Goal: Task Accomplishment & Management: Complete application form

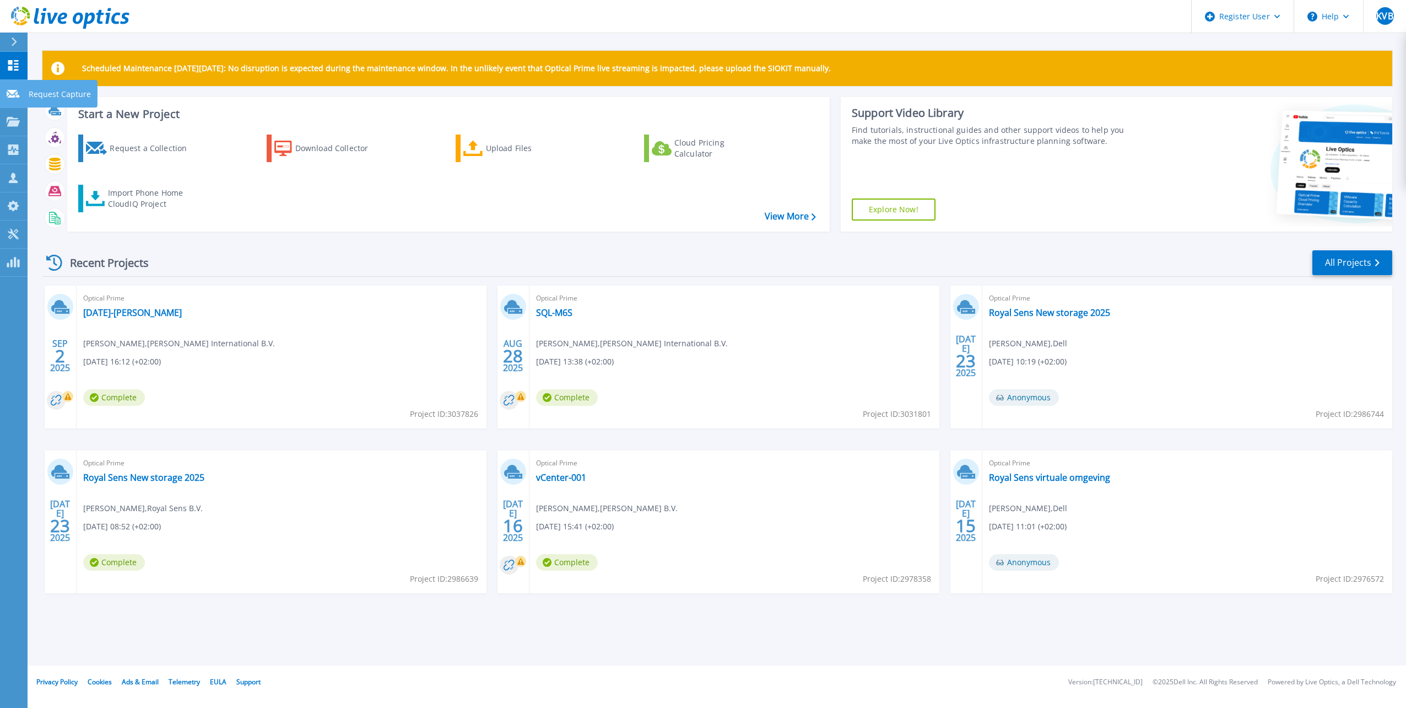
click at [20, 96] on link "Request Capture Request Capture" at bounding box center [14, 94] width 28 height 28
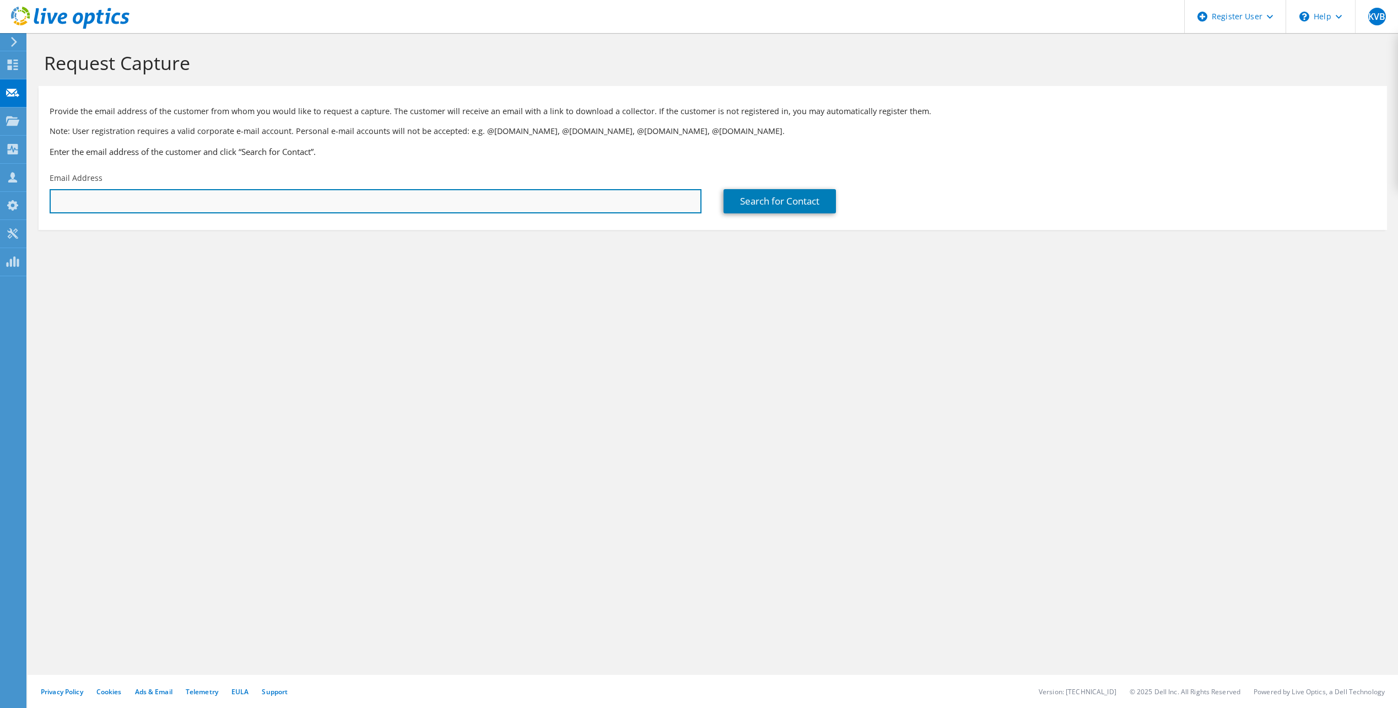
click at [372, 196] on input "text" at bounding box center [376, 201] width 652 height 24
paste input "dfoster@krafton.com"
type input "dfoster@krafton.com"
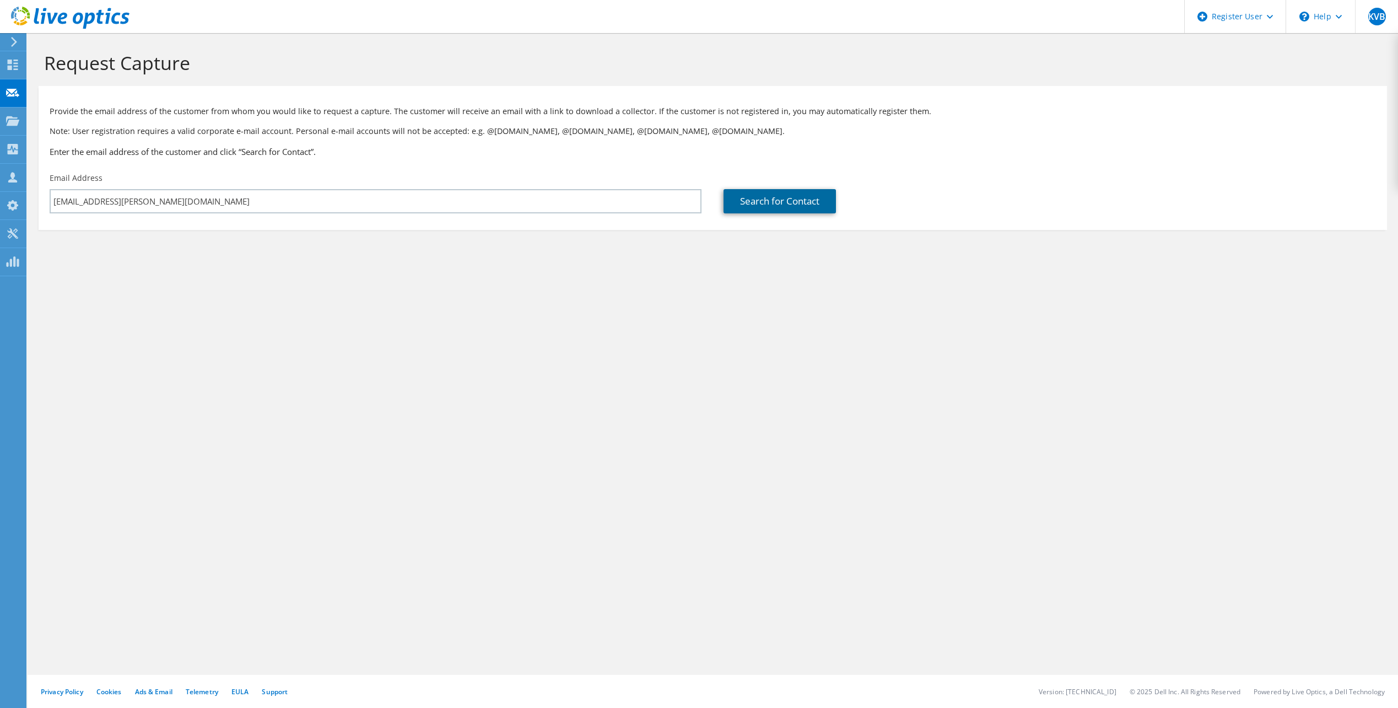
click at [824, 198] on link "Search for Contact" at bounding box center [780, 201] width 112 height 24
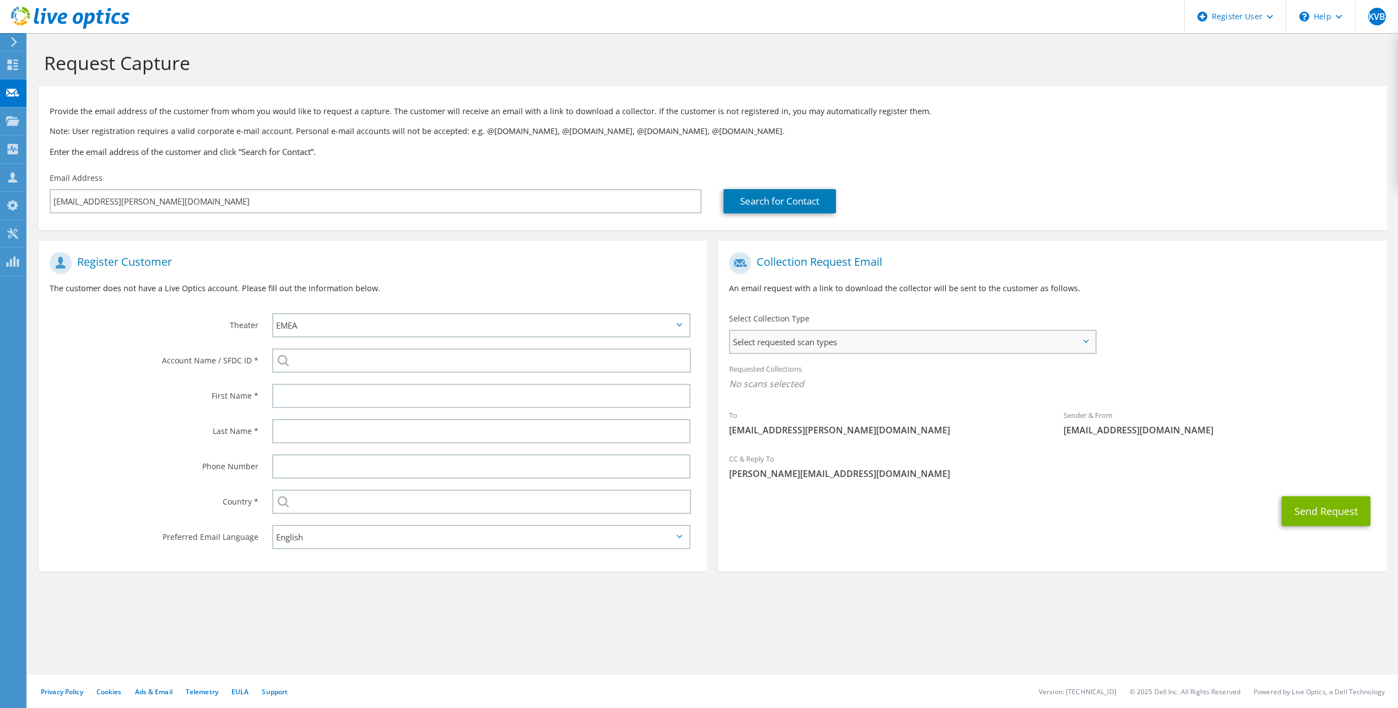
click at [998, 347] on span "Select requested scan types" at bounding box center [912, 342] width 364 height 22
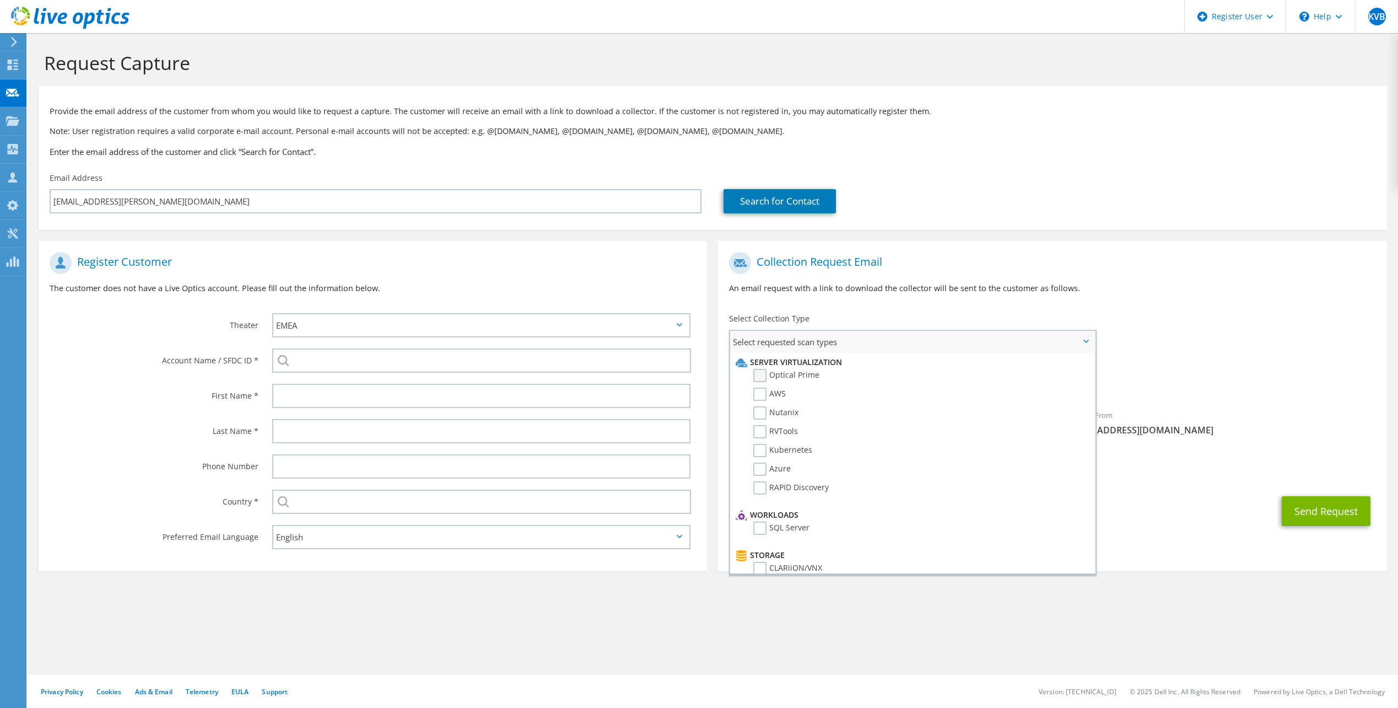
click at [767, 375] on label "Optical Prime" at bounding box center [786, 375] width 66 height 13
click at [0, 0] on input "Optical Prime" at bounding box center [0, 0] width 0 height 0
click at [1232, 500] on div "Send Request" at bounding box center [1052, 514] width 669 height 41
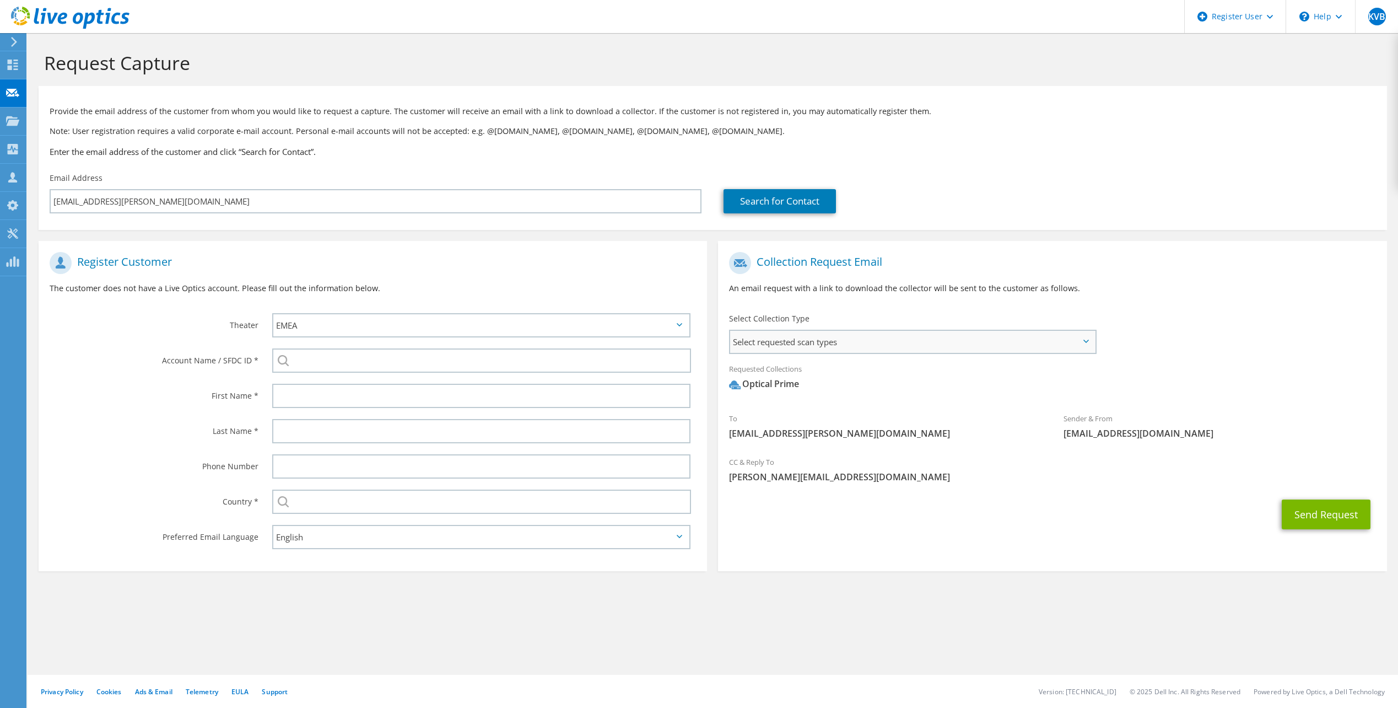
click at [1031, 347] on span "Select requested scan types" at bounding box center [912, 342] width 364 height 22
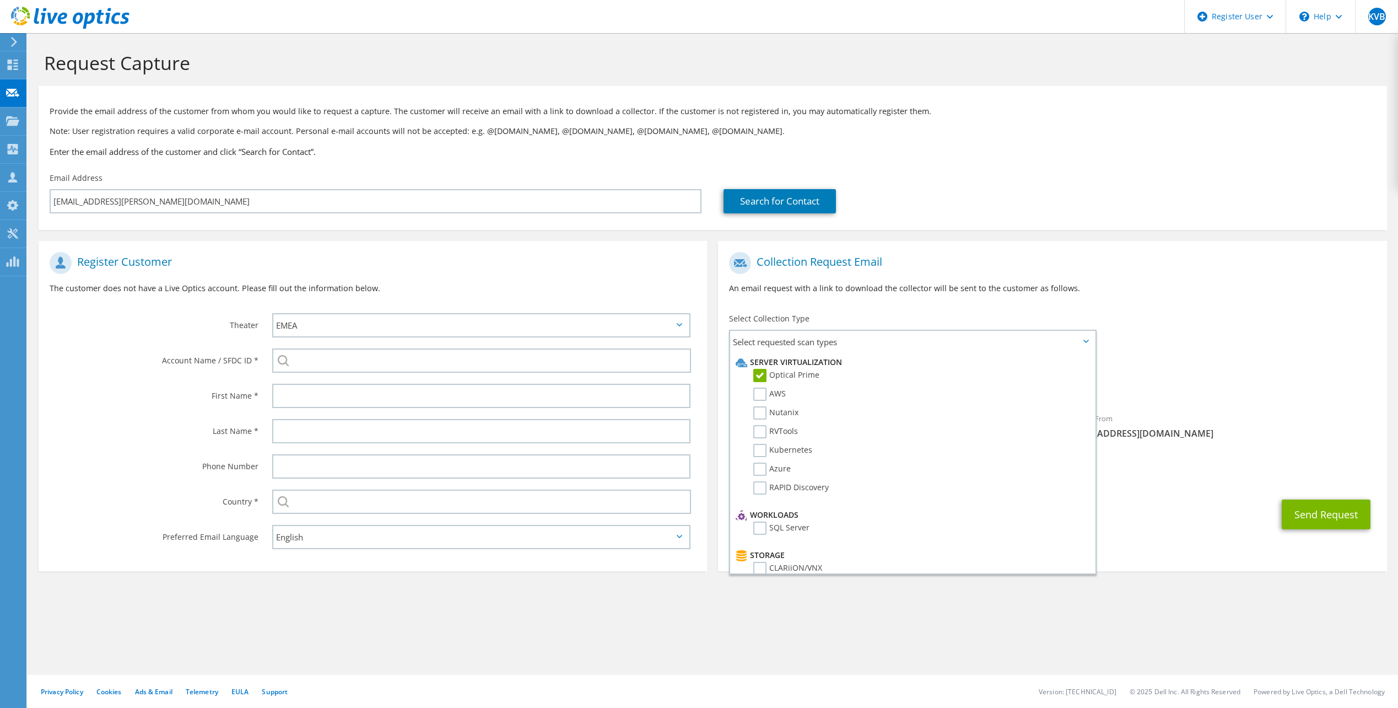
click at [1244, 363] on div "Requested Collections No scans selected Optical Prime" at bounding box center [1052, 379] width 669 height 44
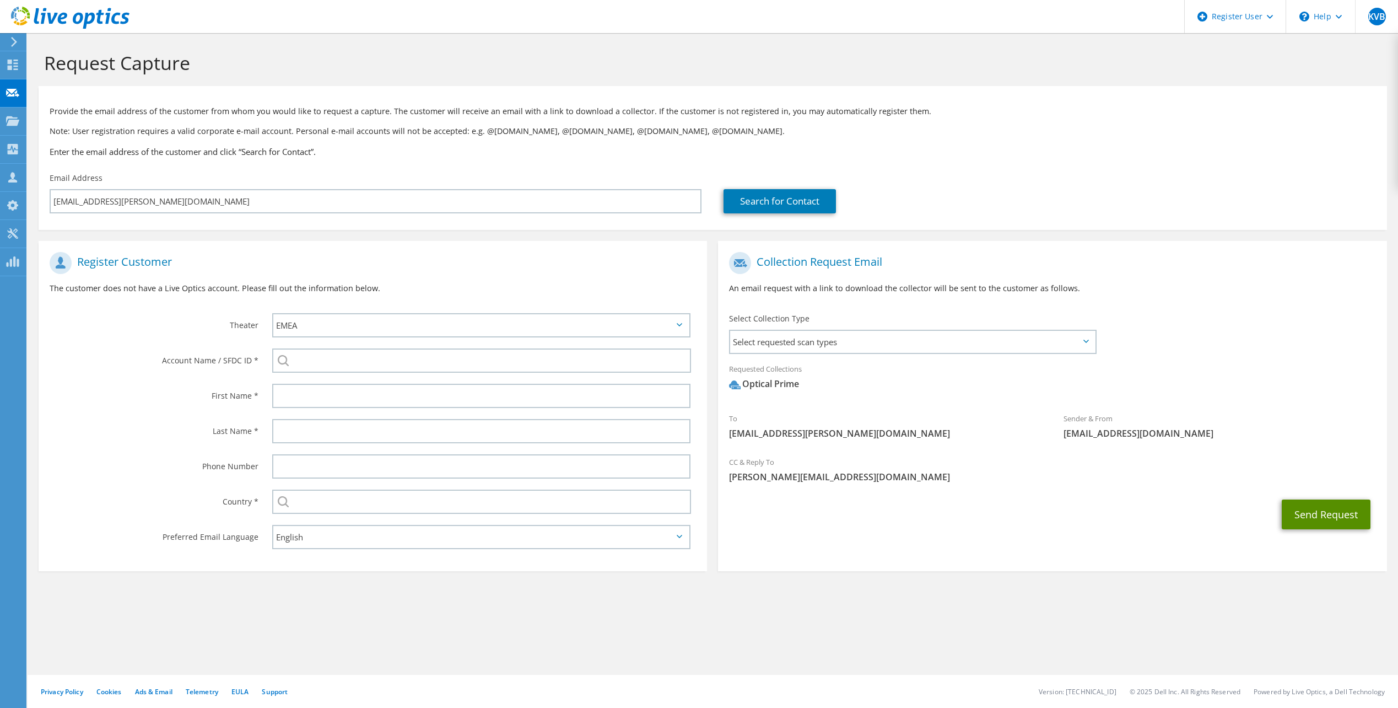
click at [1305, 500] on button "Send Request" at bounding box center [1326, 514] width 89 height 30
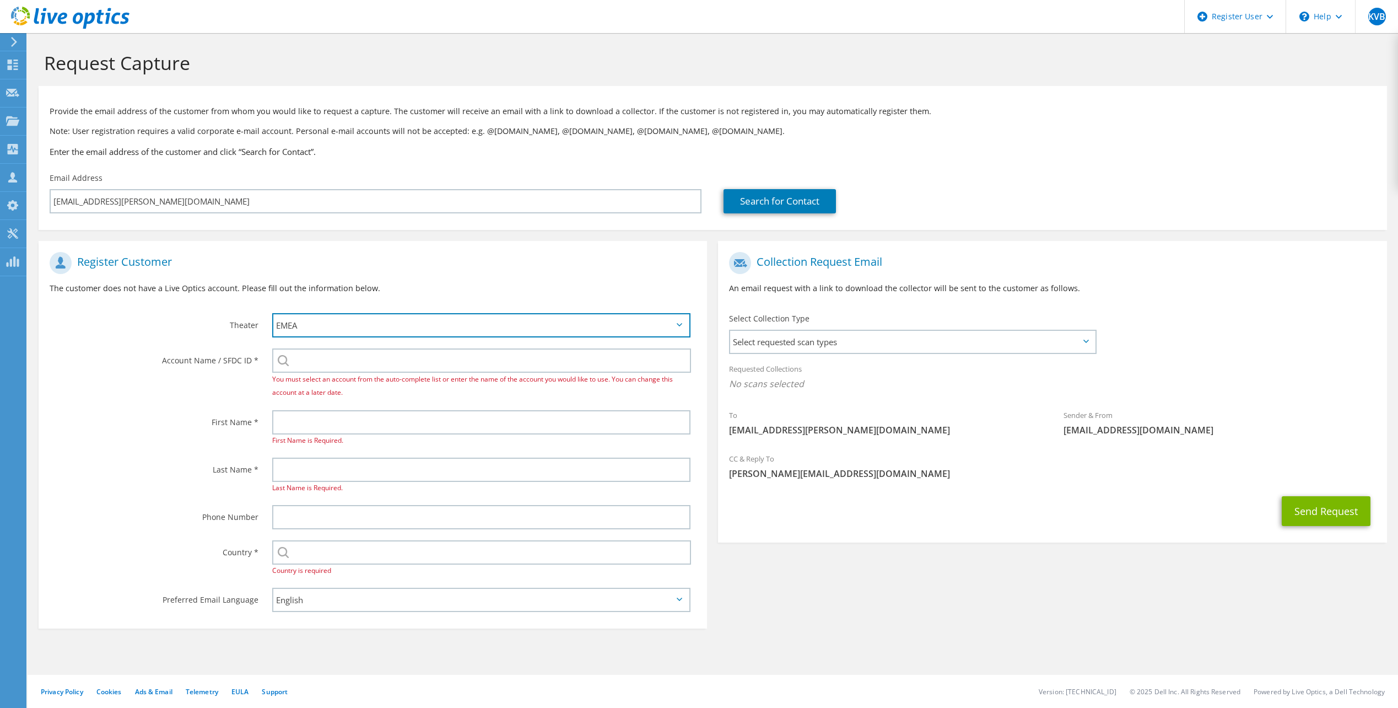
click at [342, 321] on select "APJ EMEA NA/LATAM" at bounding box center [481, 325] width 418 height 24
click at [242, 386] on div "Account Name / SFDC ID * You must select an account from the auto-complete list…" at bounding box center [373, 374] width 669 height 62
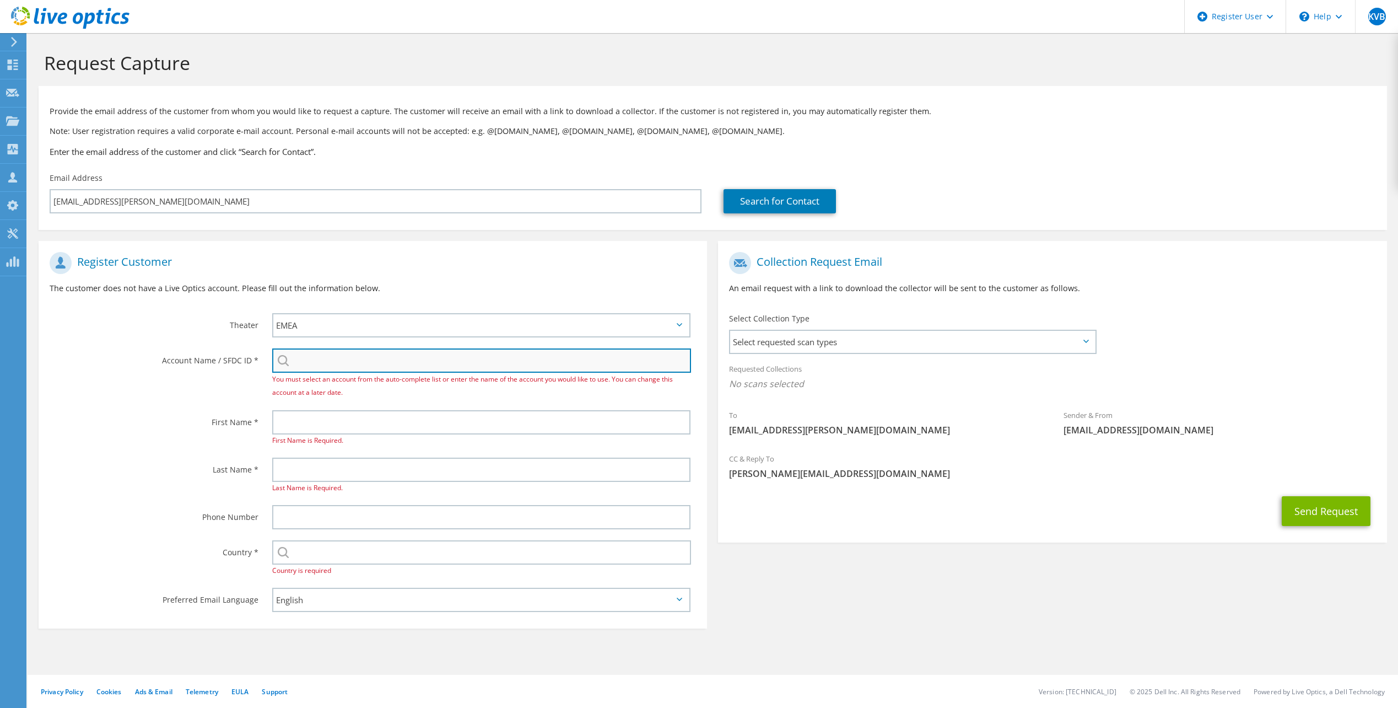
click at [319, 366] on input "search" at bounding box center [481, 360] width 419 height 24
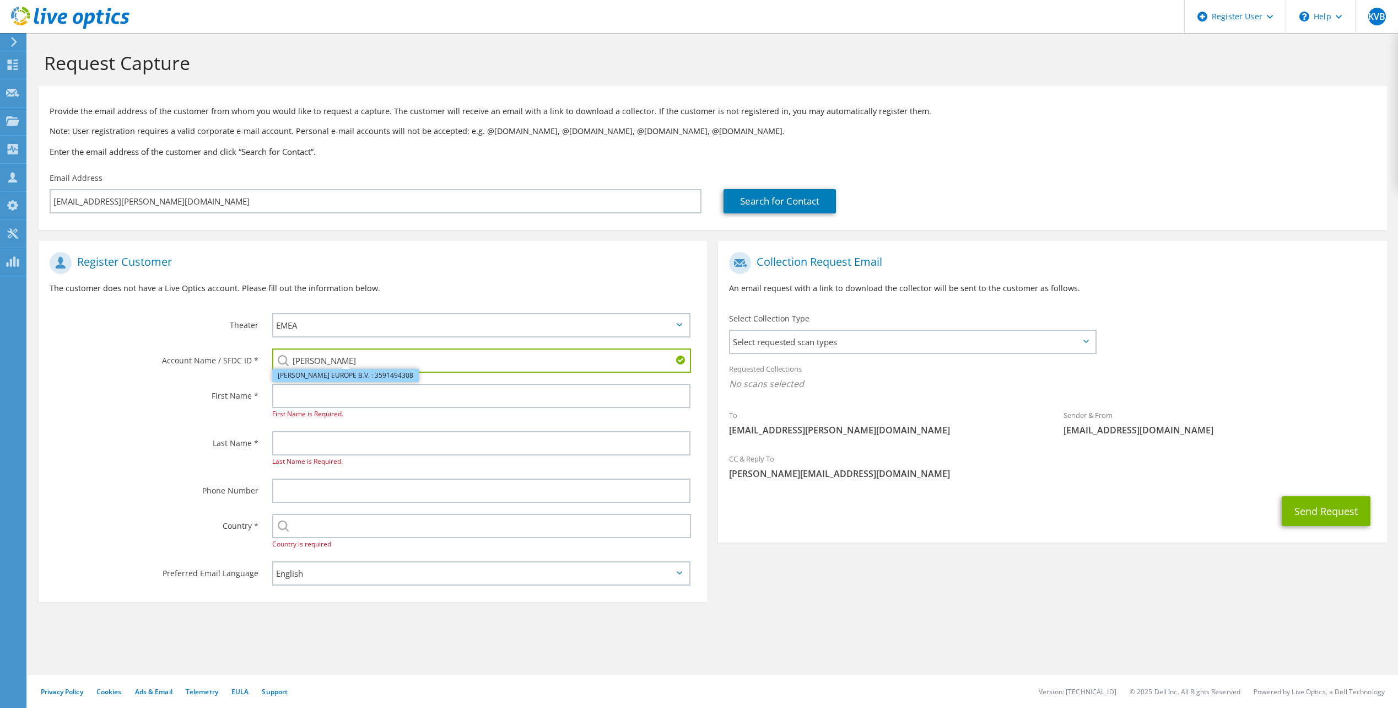
click at [347, 376] on li "KRAFTON EUROPE B.V. : 3591494308" at bounding box center [345, 375] width 147 height 13
type input "KRAFTON EUROPE B.V. : 3591494308"
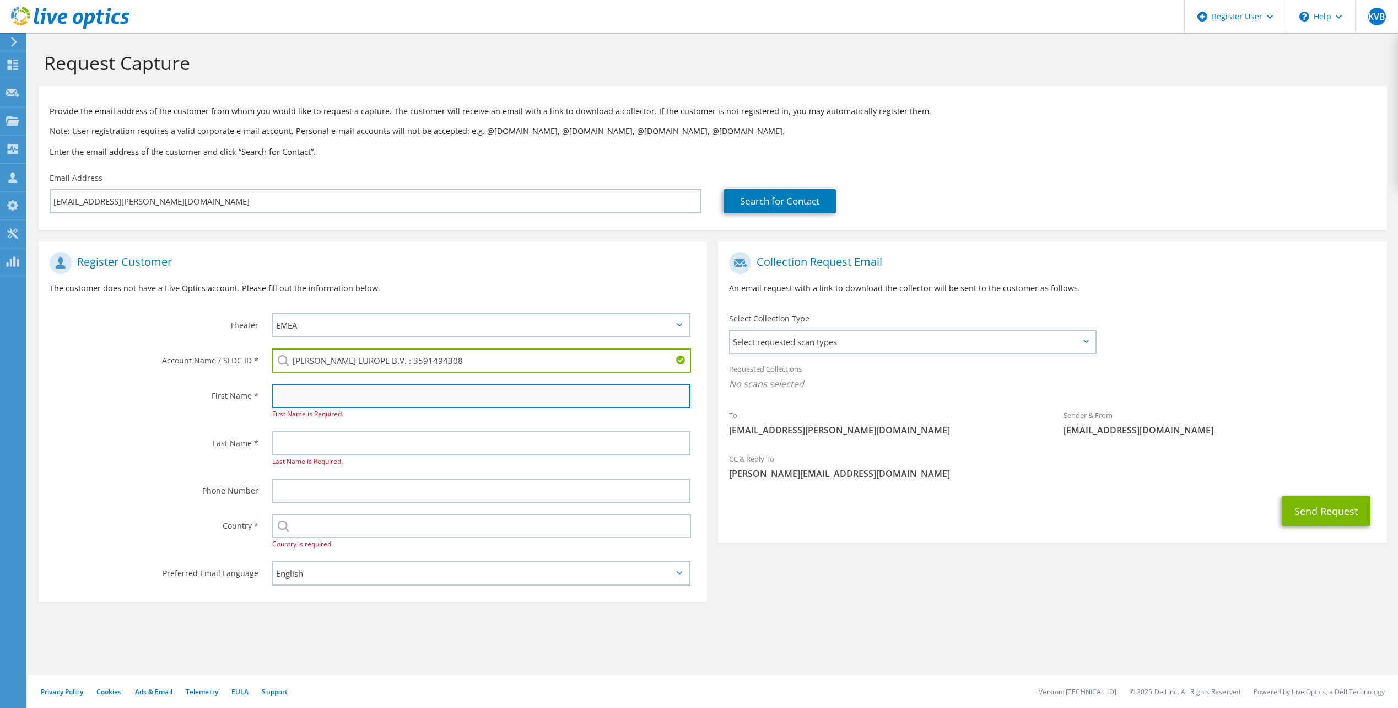
click at [344, 397] on input "text" at bounding box center [481, 396] width 418 height 24
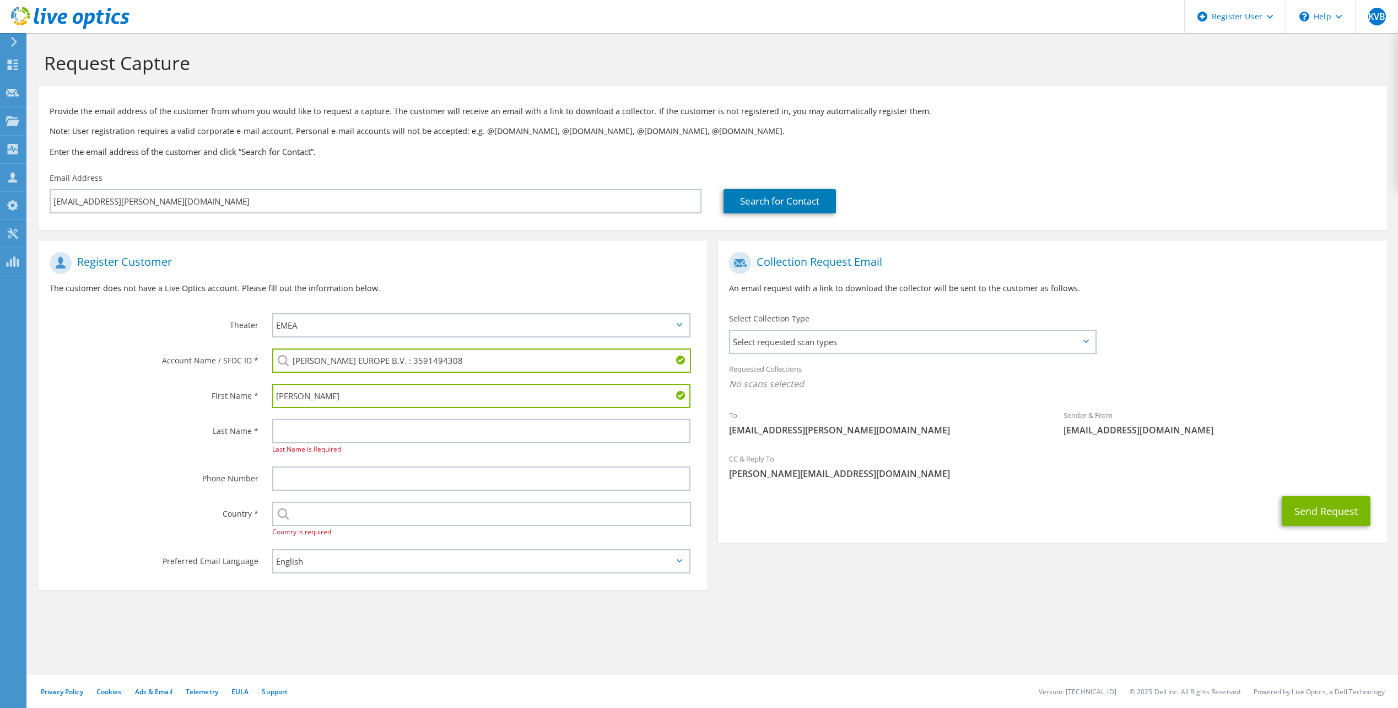
type input "David"
type input "Foster"
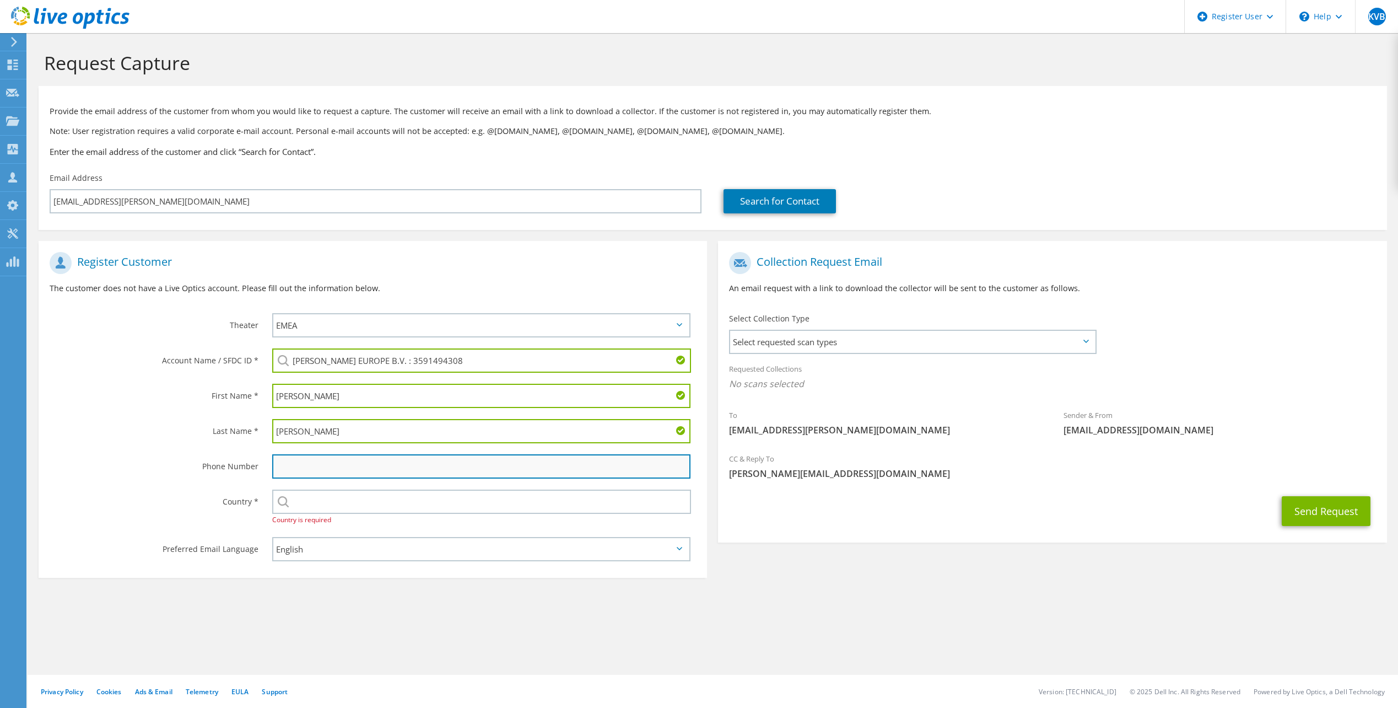
click at [348, 477] on input "text" at bounding box center [481, 466] width 418 height 24
click at [260, 517] on div "Country *" at bounding box center [150, 501] width 223 height 34
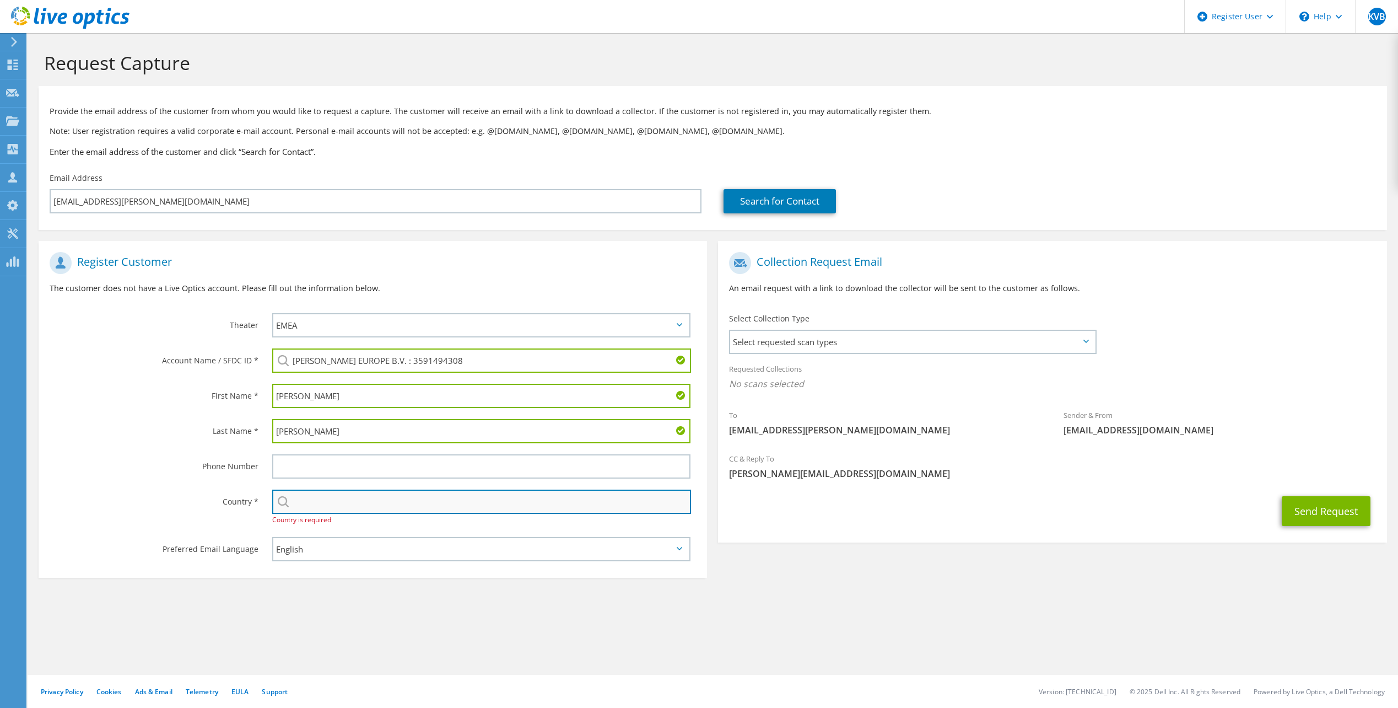
click at [310, 506] on input "text" at bounding box center [481, 501] width 419 height 24
click at [473, 519] on li "[GEOGRAPHIC_DATA]" at bounding box center [482, 521] width 418 height 15
type input "[GEOGRAPHIC_DATA]"
click at [202, 559] on div "Preferred Email Language" at bounding box center [150, 548] width 223 height 34
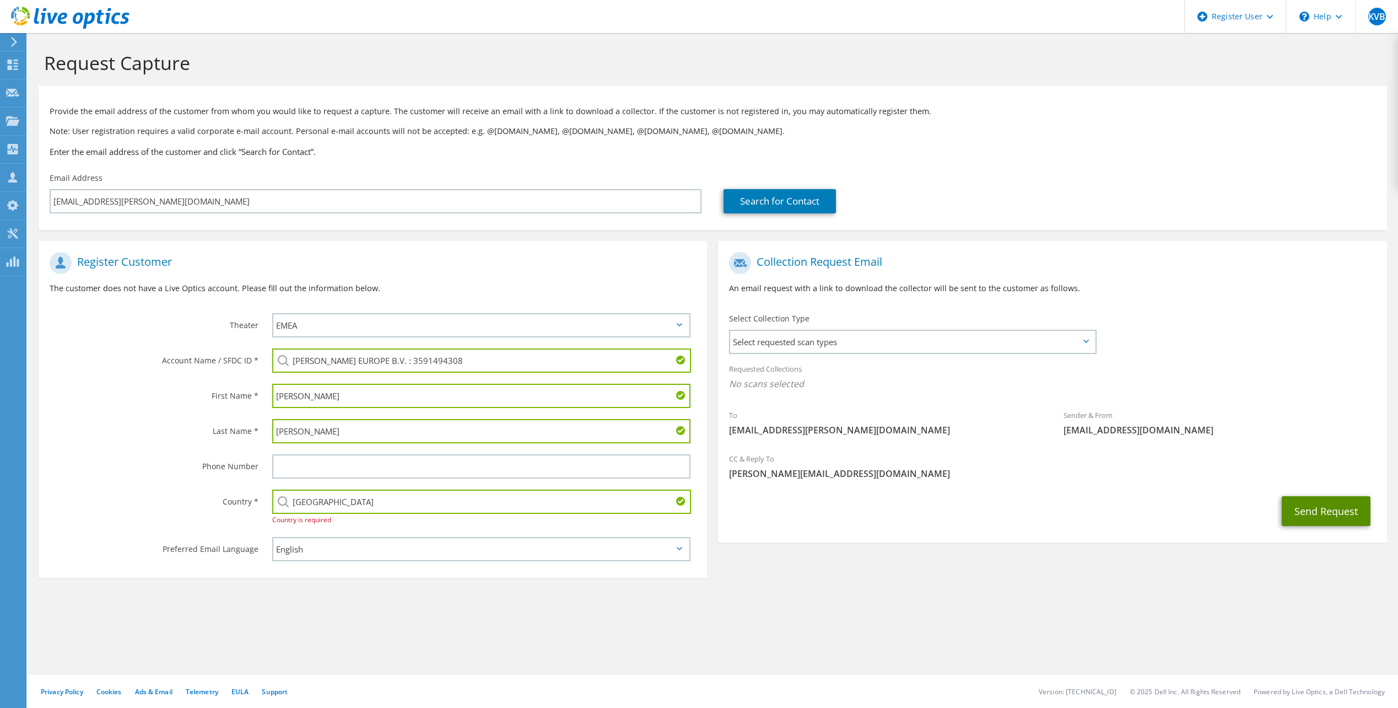
click at [1298, 514] on button "Send Request" at bounding box center [1326, 511] width 89 height 30
